Goal: Transaction & Acquisition: Purchase product/service

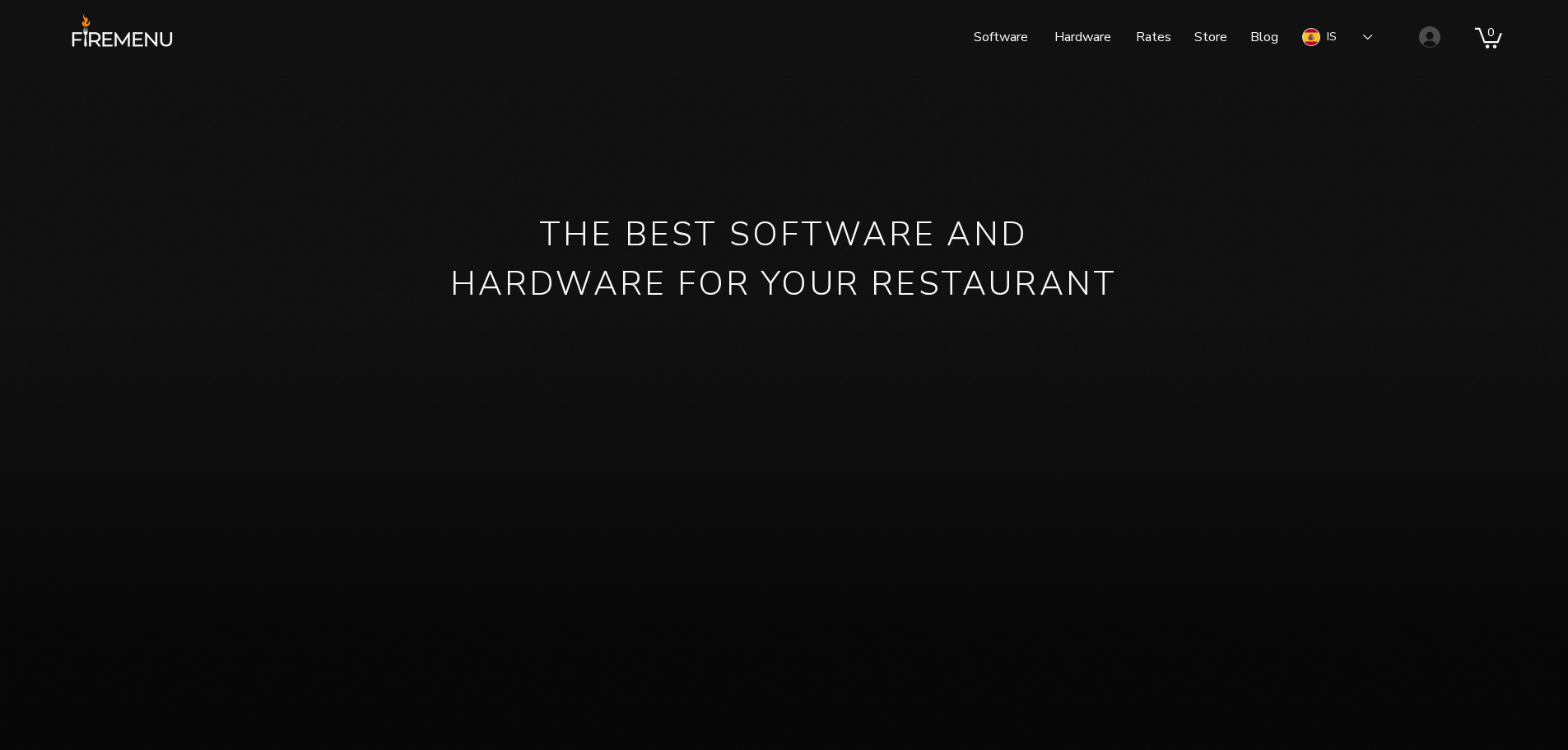
click at [593, 88] on wix-bg-image "main content" at bounding box center [784, 474] width 1568 height 800
click at [1374, 41] on div "IS" at bounding box center [1337, 37] width 94 height 38
click at [1148, 32] on font "Rates" at bounding box center [1153, 37] width 35 height 19
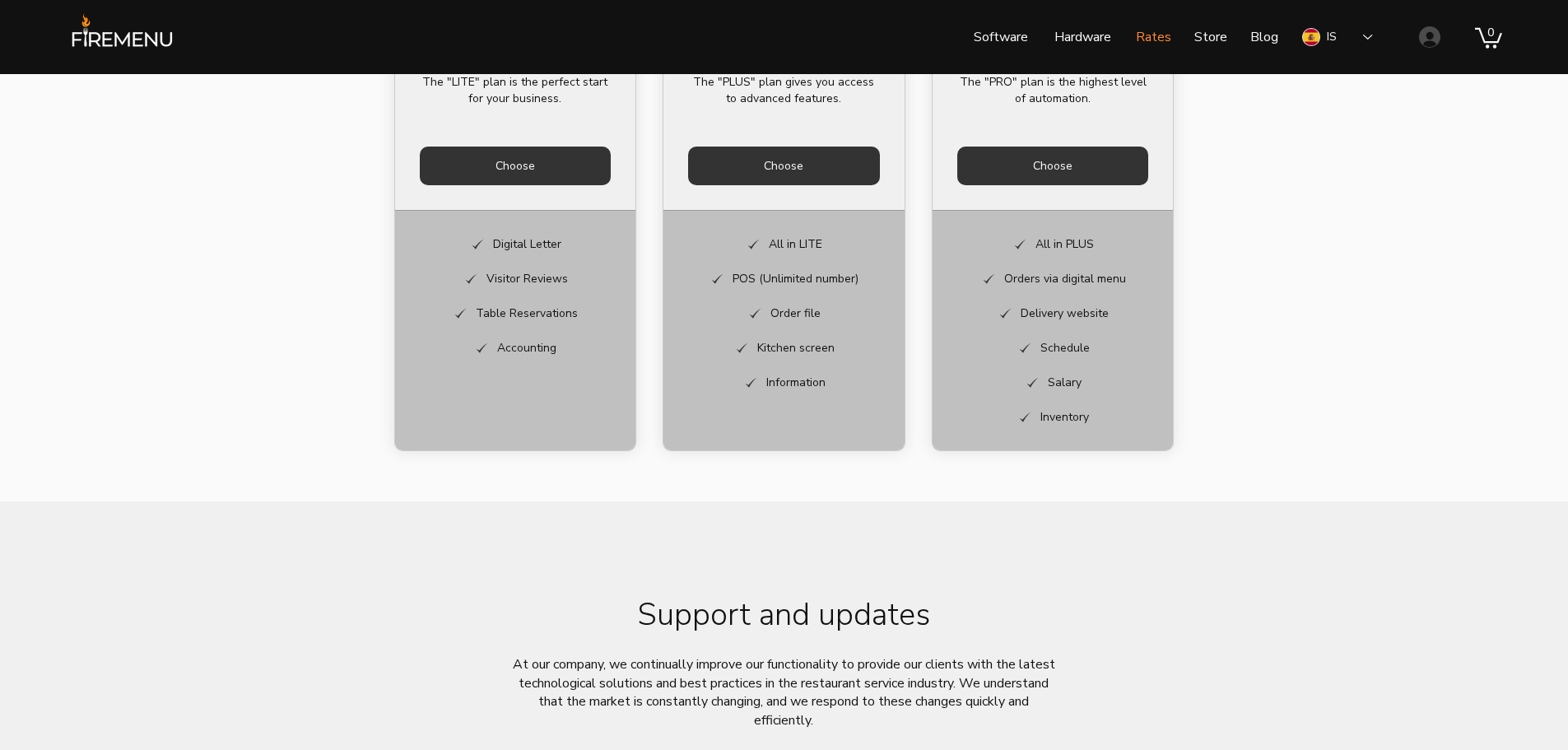
scroll to position [857, 0]
click at [1351, 39] on div "IS" at bounding box center [1337, 37] width 94 height 38
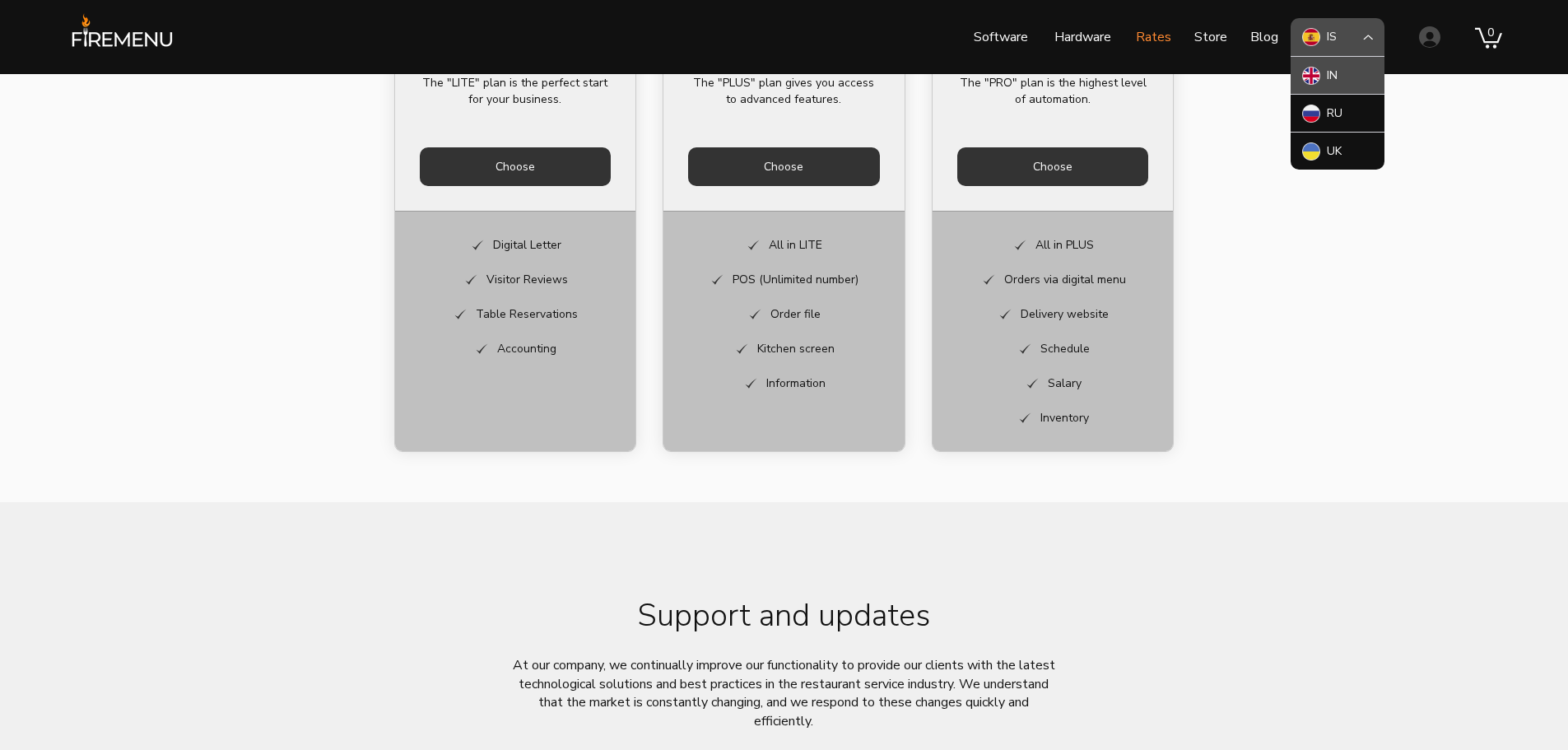
click at [1346, 75] on div "IN" at bounding box center [1337, 74] width 94 height 38
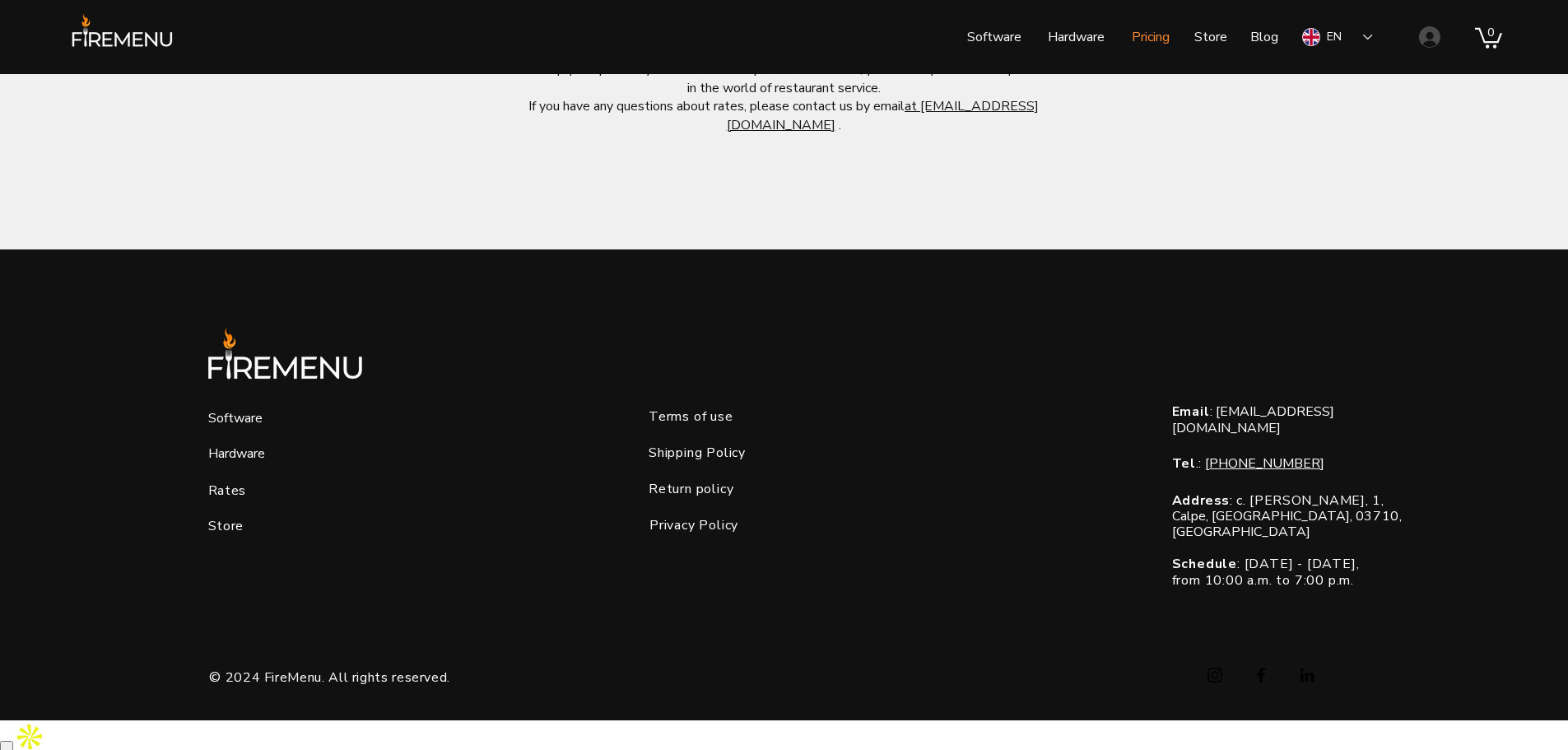
scroll to position [1515, 0]
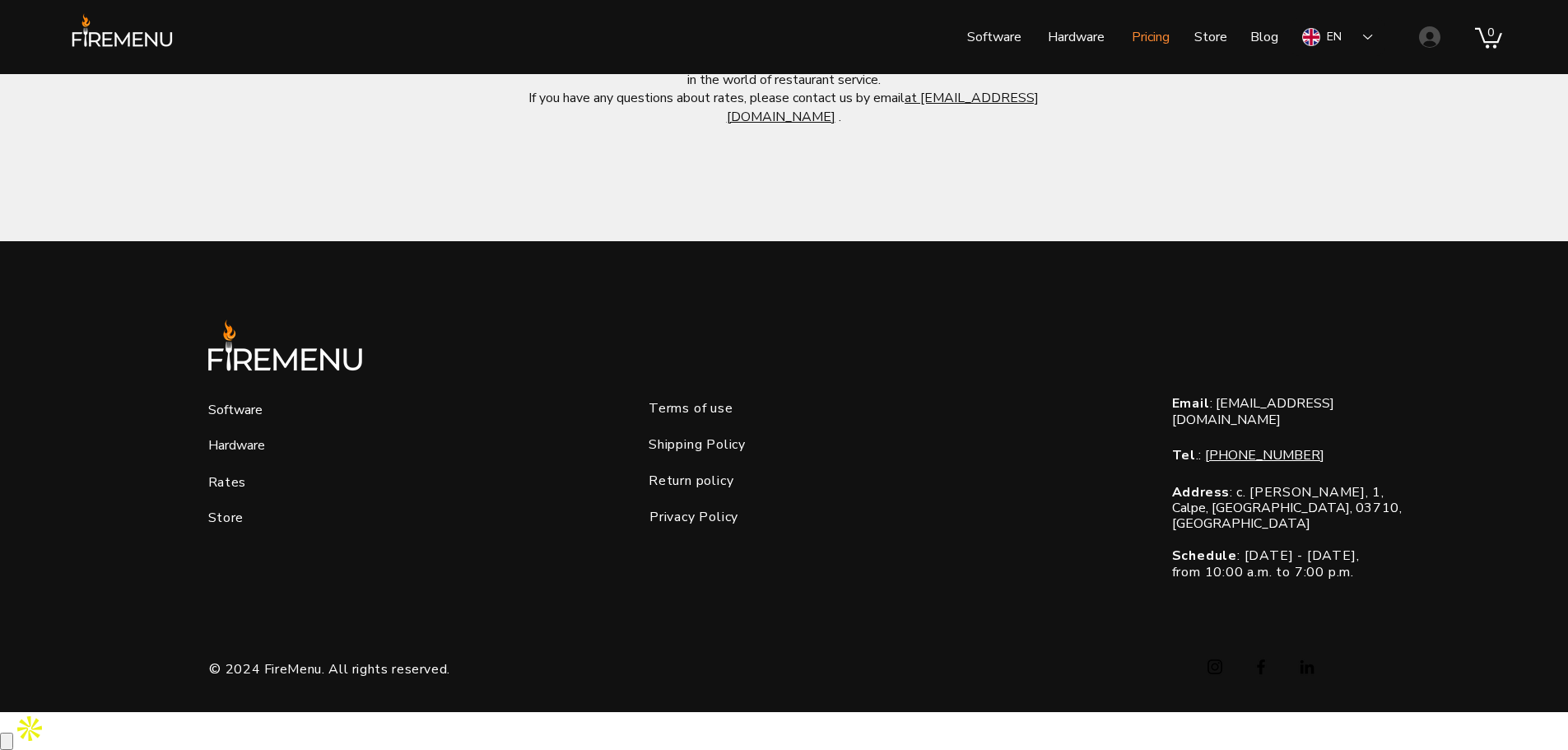
click at [219, 526] on span "Store" at bounding box center [226, 518] width 35 height 19
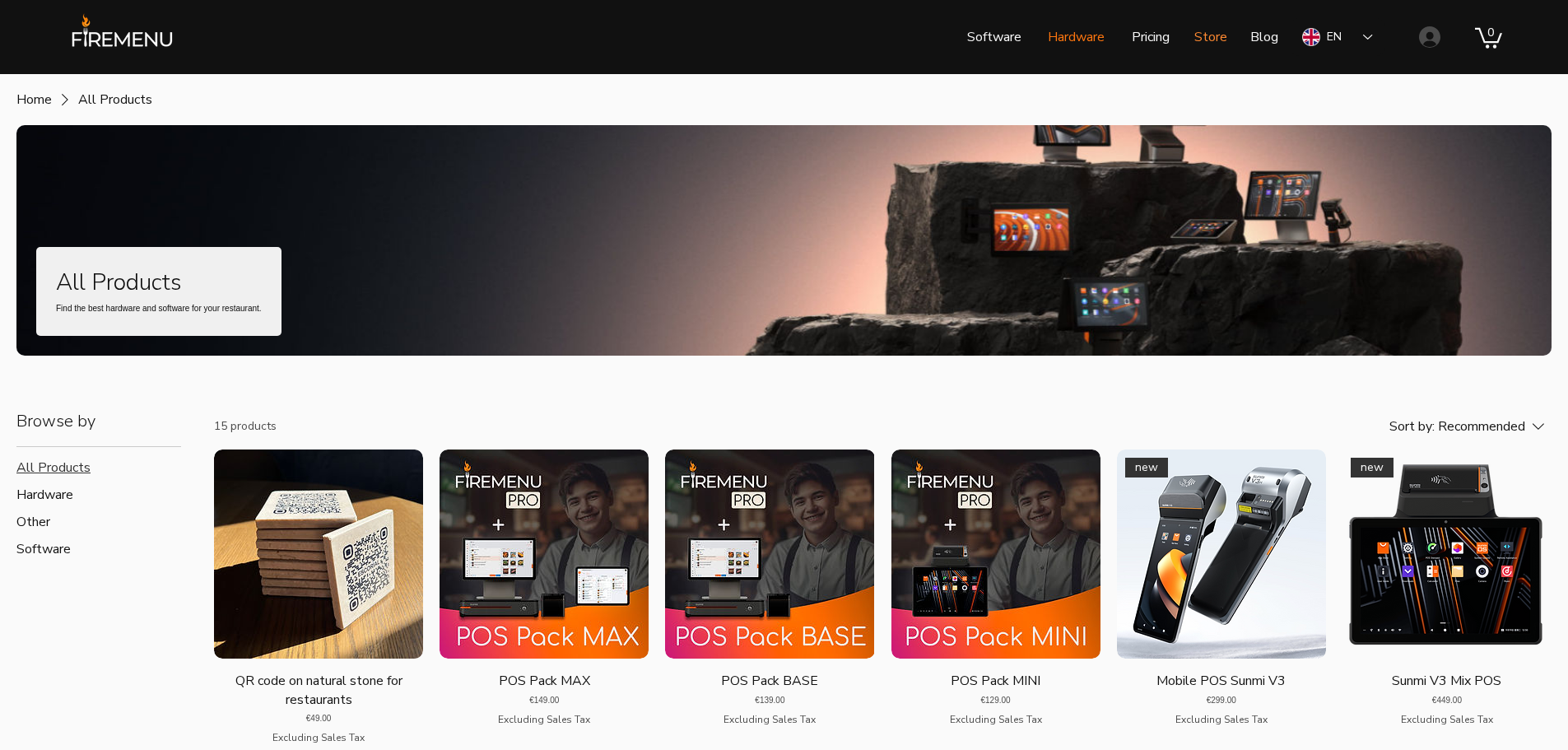
click at [1070, 40] on p "Hardware" at bounding box center [1076, 37] width 73 height 41
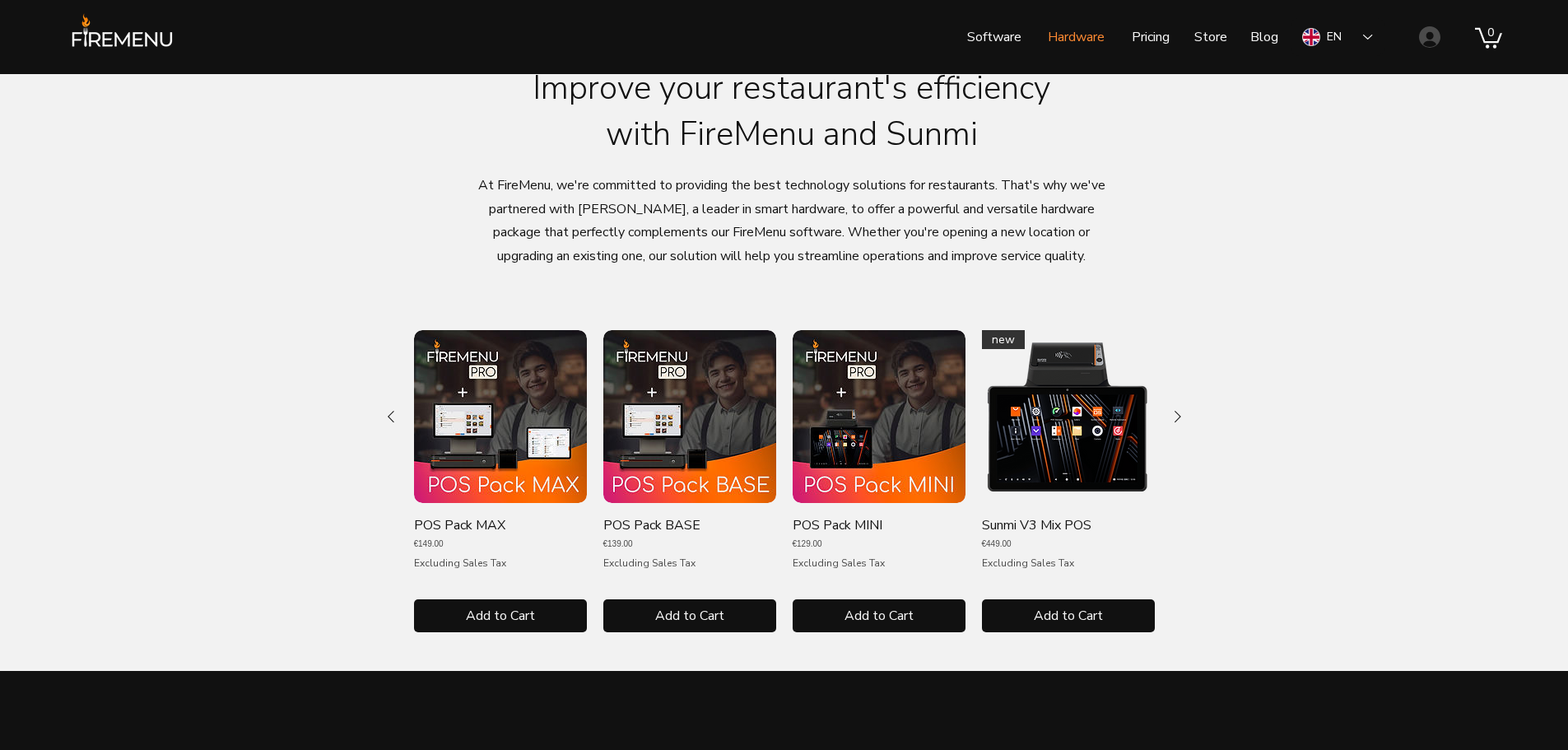
scroll to position [658, 0]
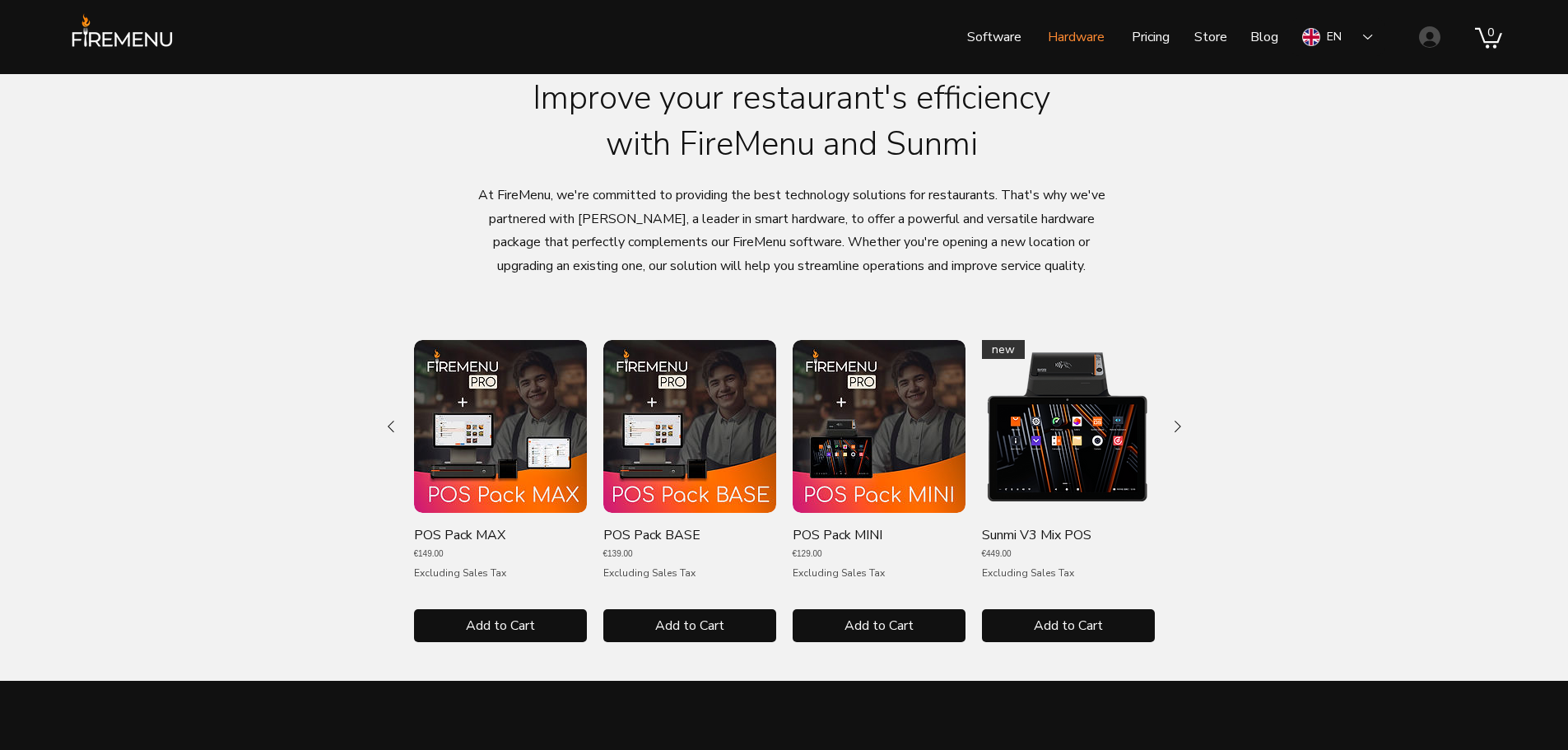
click at [538, 479] on img "POS Pack MAX gallery" at bounding box center [500, 426] width 173 height 173
